Goal: Task Accomplishment & Management: Manage account settings

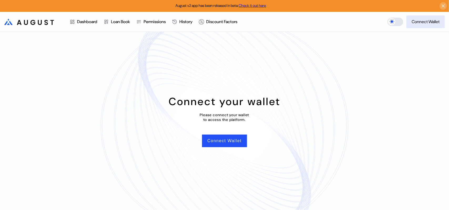
click at [419, 20] on div "Connect Wallet" at bounding box center [426, 22] width 28 height 6
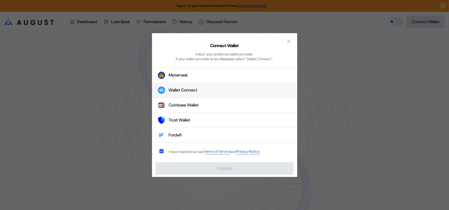
click at [190, 93] on div "Wallet Connect" at bounding box center [183, 91] width 29 height 6
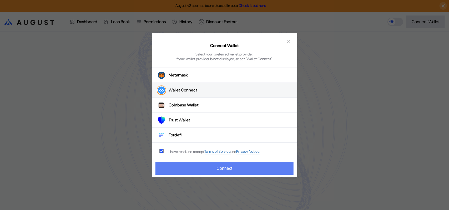
click at [221, 169] on button "Connect" at bounding box center [225, 168] width 138 height 13
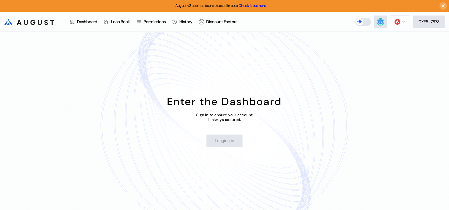
click at [185, 86] on div "Enter the Dashboard Sign in to ensure your account is always secured. Logging in" at bounding box center [224, 121] width 449 height 178
click at [224, 145] on button "Login" at bounding box center [224, 141] width 27 height 13
click at [228, 146] on button "Login" at bounding box center [224, 141] width 27 height 13
click at [439, 17] on button "0XF5...7873" at bounding box center [429, 22] width 32 height 13
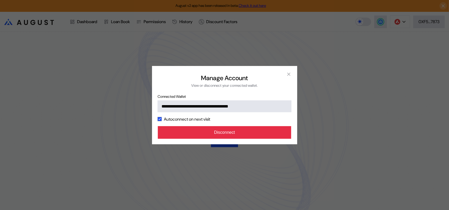
click at [246, 139] on button "Disconnect" at bounding box center [225, 132] width 134 height 13
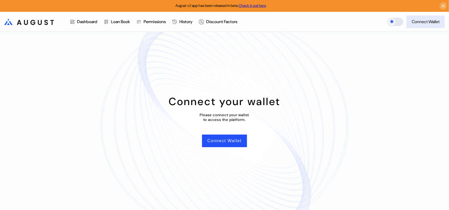
click at [427, 24] on div "Connect Wallet" at bounding box center [426, 22] width 28 height 6
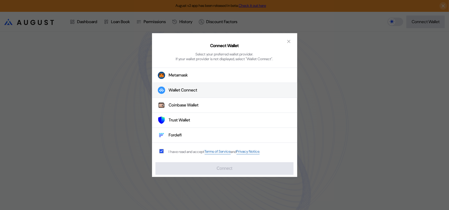
click at [187, 91] on div "Wallet Connect" at bounding box center [183, 91] width 29 height 6
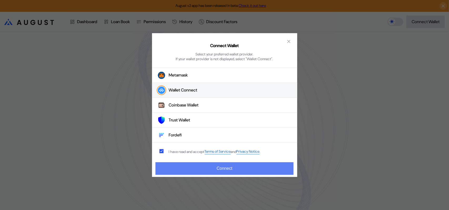
click at [236, 169] on button "Connect" at bounding box center [225, 168] width 138 height 13
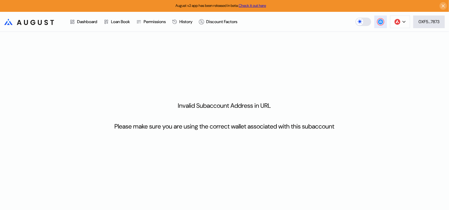
click at [380, 23] on circle at bounding box center [380, 21] width 5 height 5
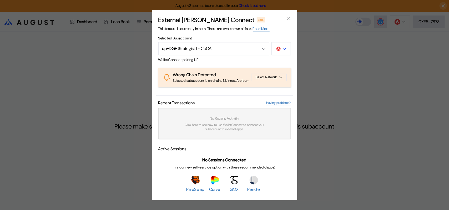
click at [285, 46] on div "modal" at bounding box center [284, 48] width 3 height 5
click at [272, 58] on button "Ethereum" at bounding box center [264, 64] width 53 height 13
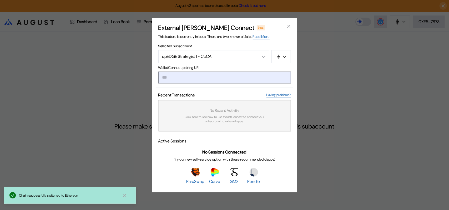
click at [222, 78] on input "modal" at bounding box center [224, 78] width 133 height 12
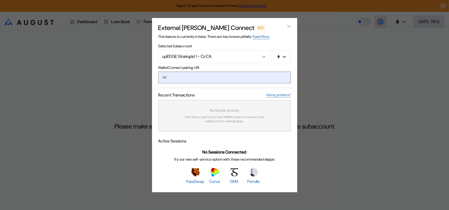
paste input "**********"
type input "**********"
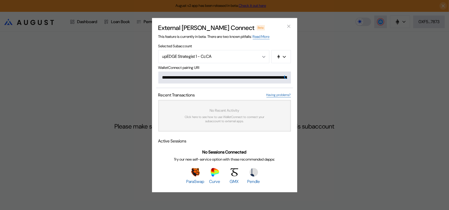
scroll to position [0, 319]
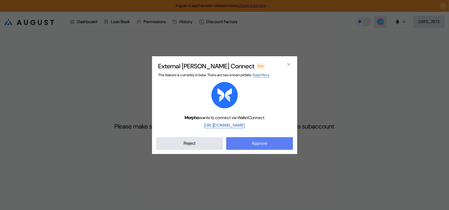
click at [264, 150] on button "Approve" at bounding box center [259, 143] width 67 height 13
